Goal: Check status: Check status

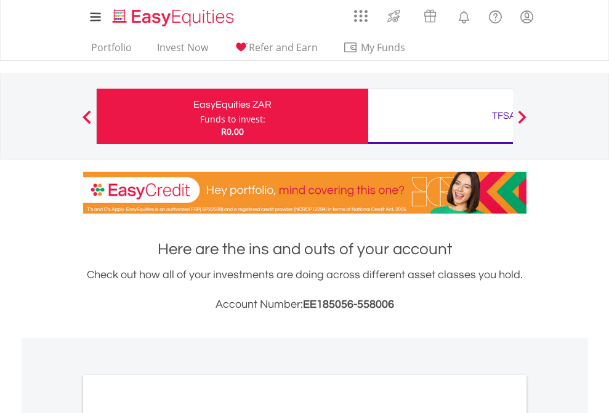
click at [200, 116] on div "Funds to invest:" at bounding box center [232, 119] width 65 height 12
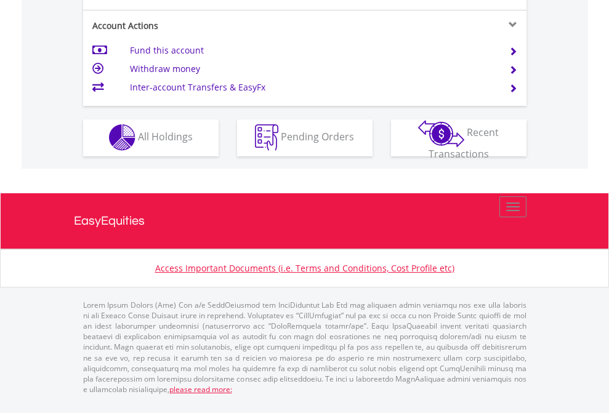
scroll to position [1151, 0]
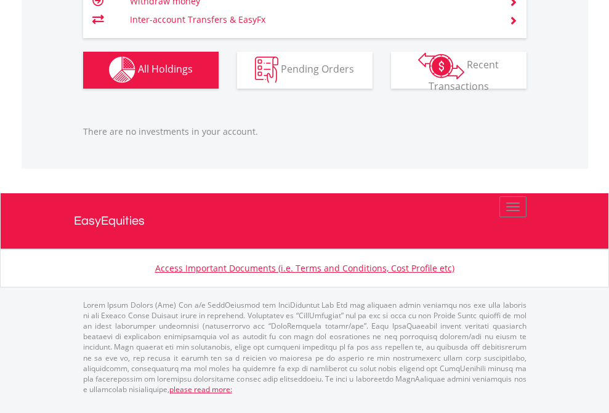
scroll to position [118, 193]
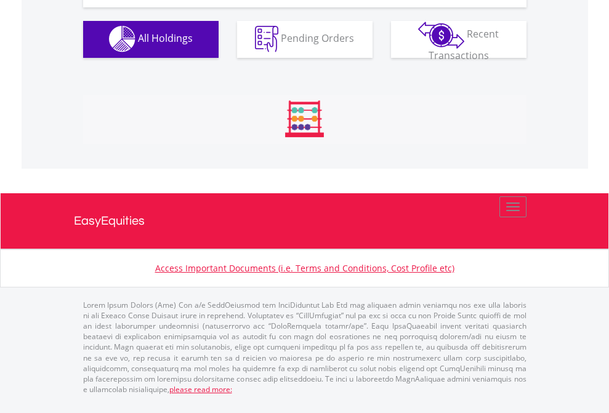
scroll to position [1218, 0]
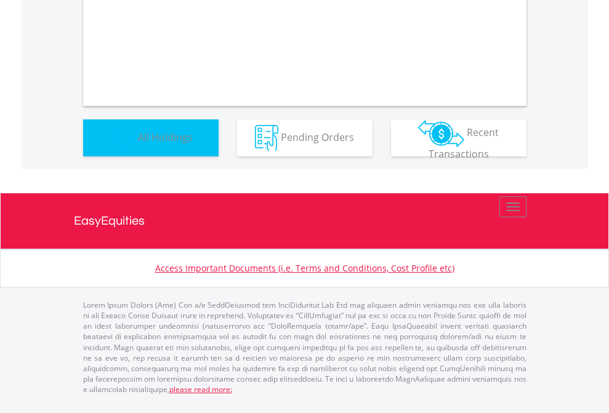
click at [138, 143] on span "All Holdings" at bounding box center [165, 137] width 55 height 14
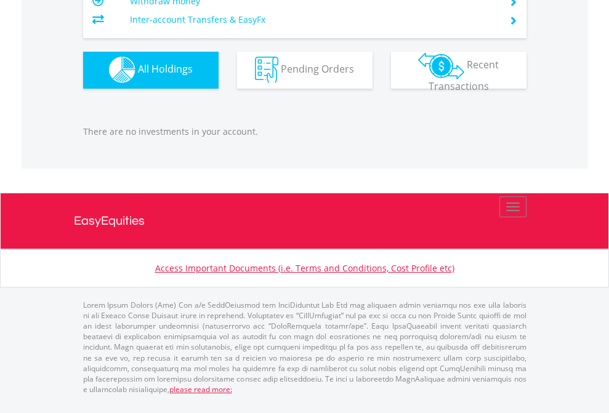
scroll to position [118, 193]
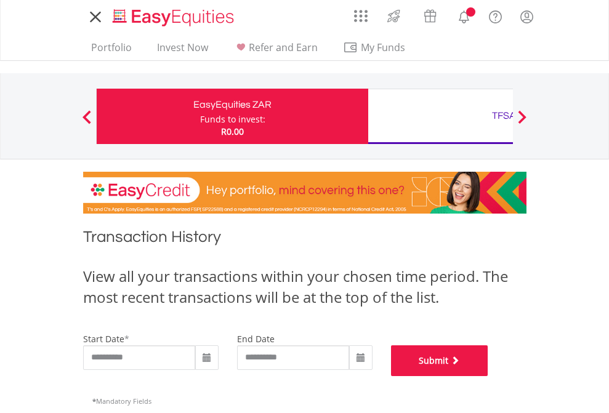
click at [488, 376] on button "Submit" at bounding box center [439, 360] width 97 height 31
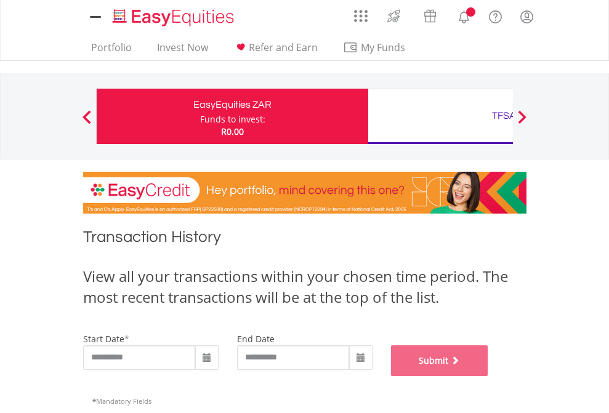
scroll to position [499, 0]
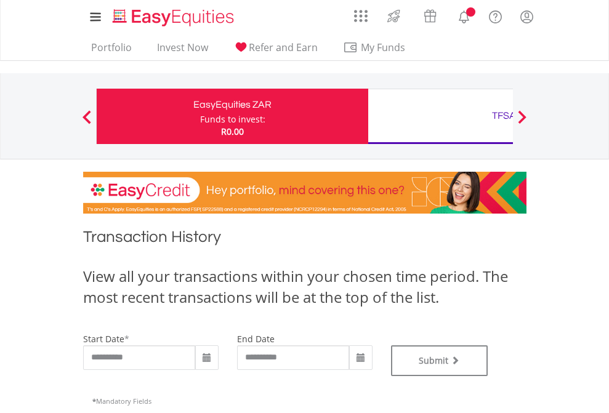
click at [440, 116] on div "TFSA" at bounding box center [503, 115] width 257 height 17
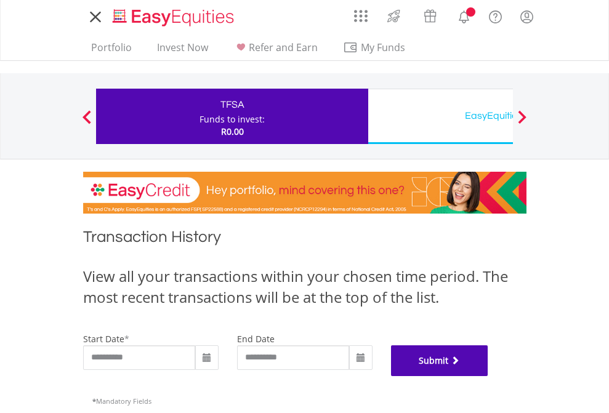
click at [488, 376] on button "Submit" at bounding box center [439, 360] width 97 height 31
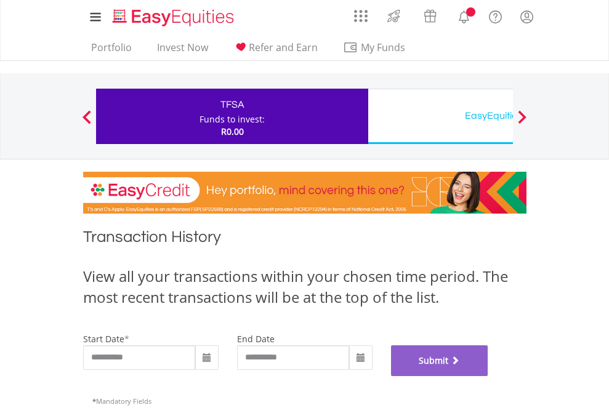
scroll to position [499, 0]
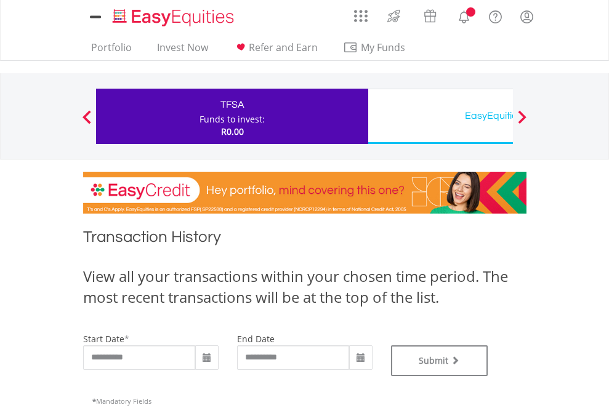
click at [440, 116] on div "EasyEquities USD" at bounding box center [503, 115] width 257 height 17
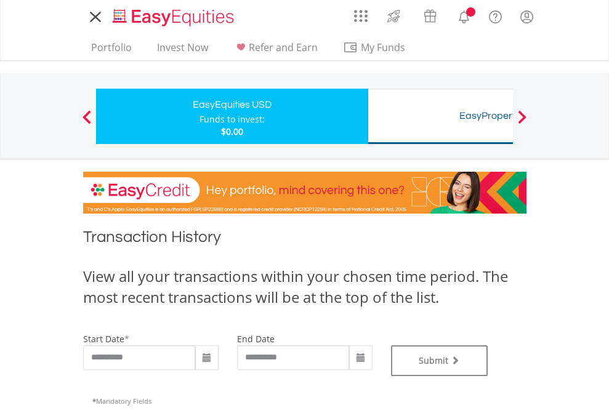
type input "**********"
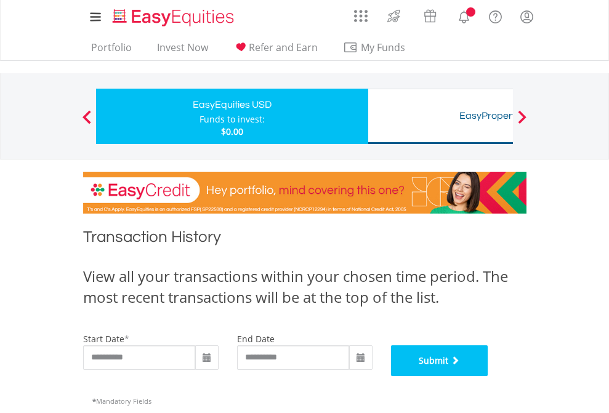
click at [488, 376] on button "Submit" at bounding box center [439, 360] width 97 height 31
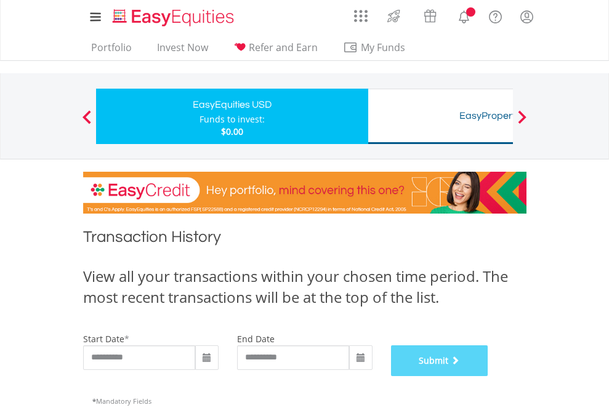
scroll to position [499, 0]
